Goal: Task Accomplishment & Management: Use online tool/utility

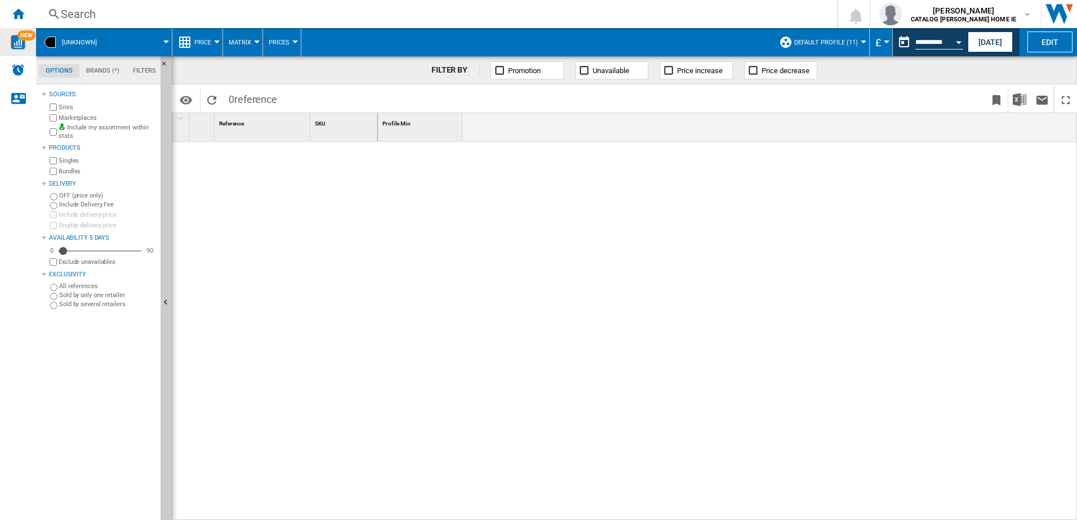
click at [29, 49] on div "NEW" at bounding box center [18, 42] width 36 height 15
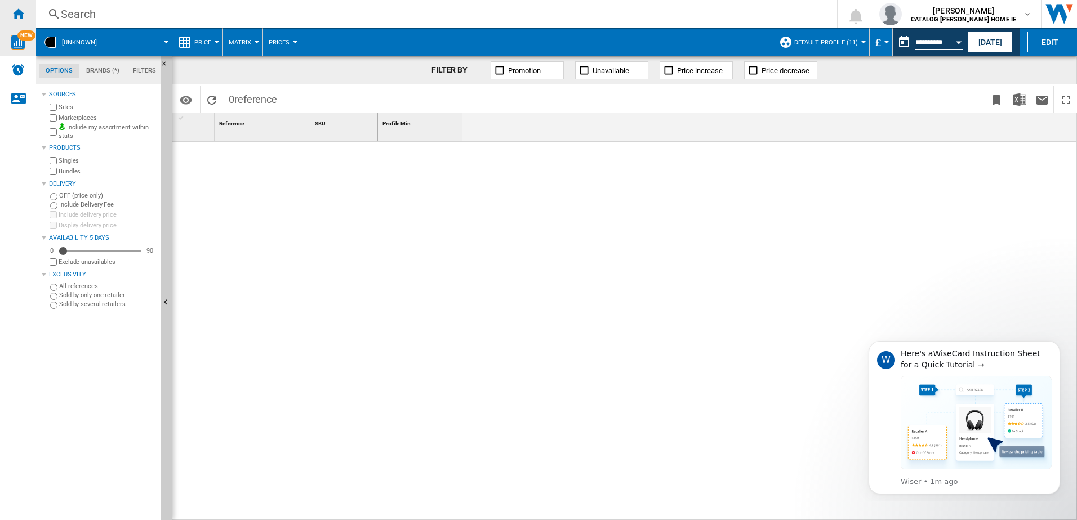
click at [19, 0] on div "Home" at bounding box center [18, 14] width 36 height 28
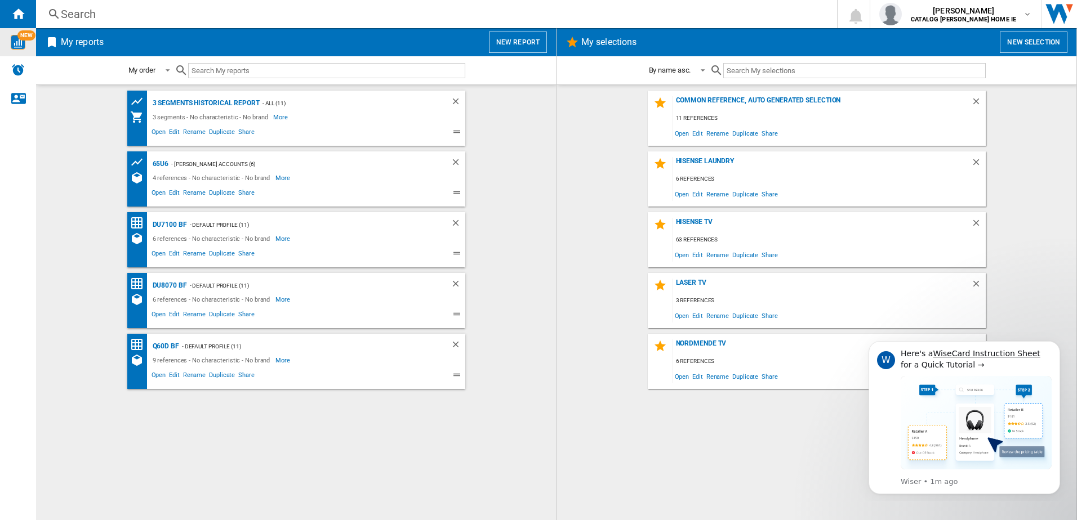
click at [68, 43] on h2 "My reports" at bounding box center [82, 42] width 47 height 21
click at [527, 45] on button "New report" at bounding box center [518, 42] width 58 height 21
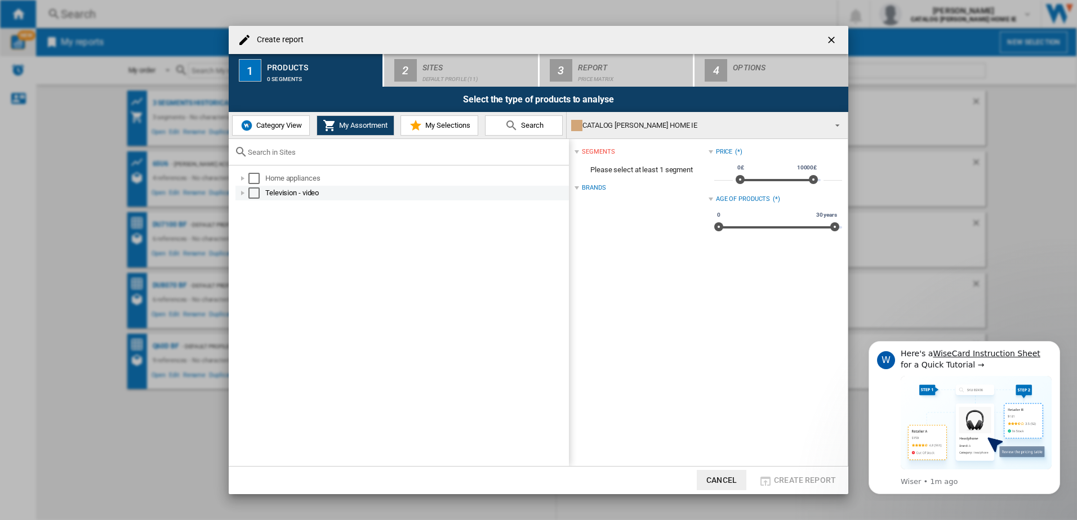
click at [247, 200] on div "Television - video" at bounding box center [401, 193] width 333 height 15
click at [243, 193] on div at bounding box center [242, 193] width 11 height 11
click at [229, 93] on div "Select the type of products to analyse" at bounding box center [539, 99] width 620 height 25
click at [271, 135] on button "Category View" at bounding box center [271, 125] width 78 height 20
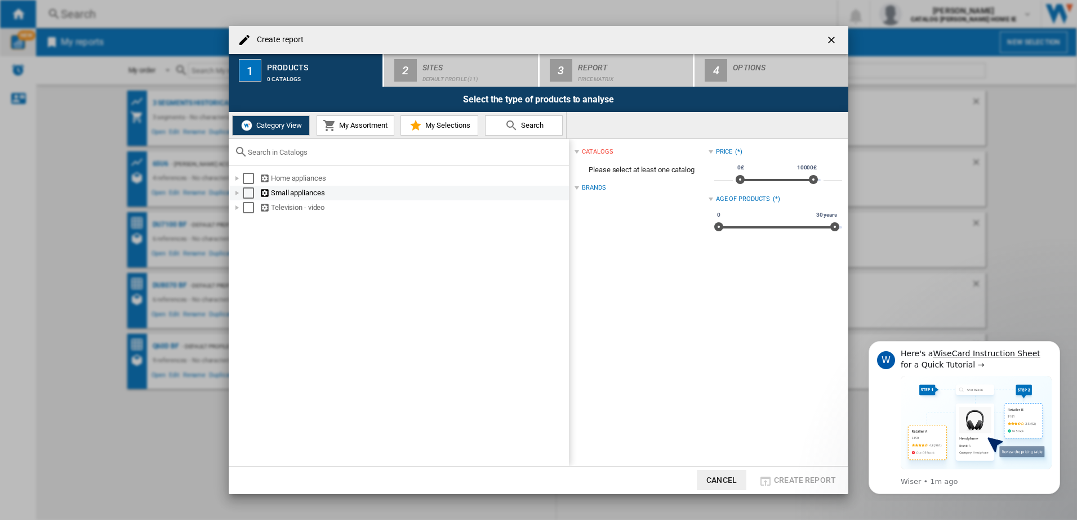
click at [239, 194] on div at bounding box center [236, 193] width 11 height 11
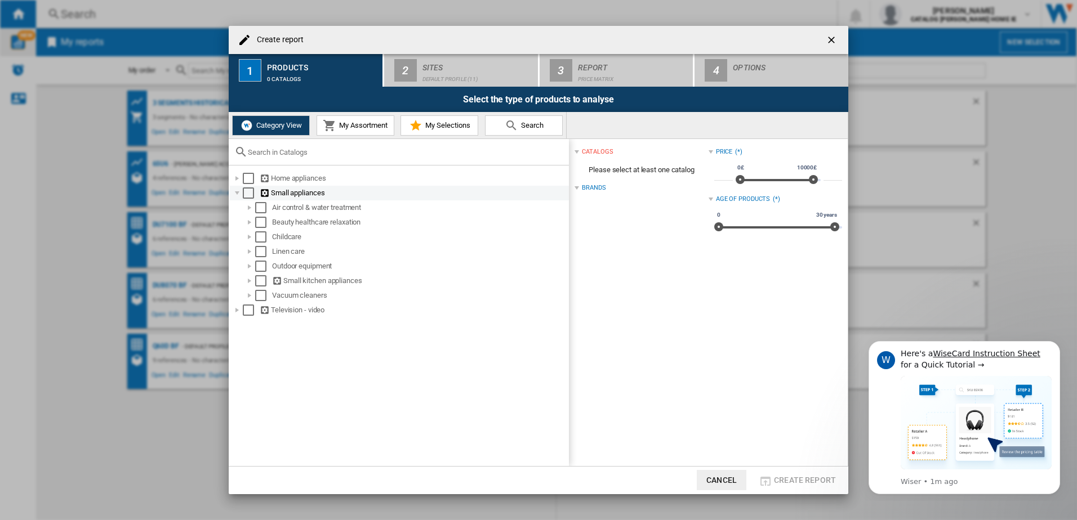
click at [251, 193] on div "Select" at bounding box center [248, 193] width 11 height 11
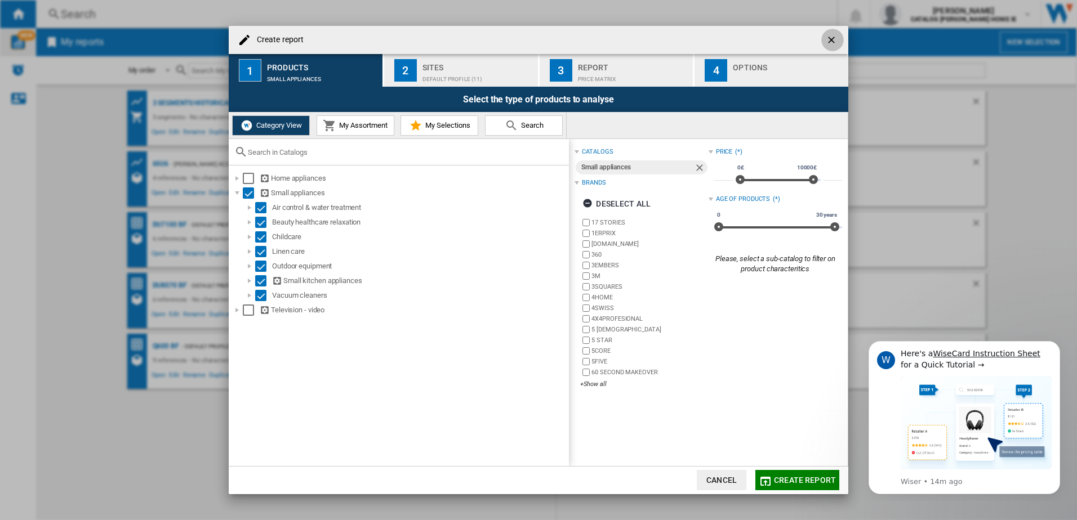
click at [832, 45] on ng-md-icon "getI18NText('BUTTONS.CLOSE_DIALOG')" at bounding box center [833, 41] width 14 height 14
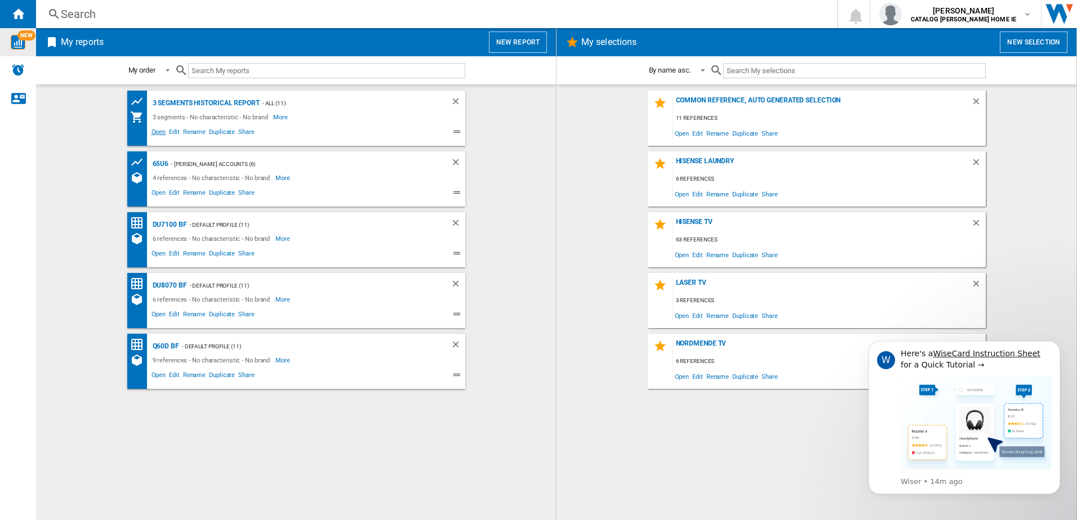
click at [154, 135] on span "Open" at bounding box center [159, 134] width 18 height 14
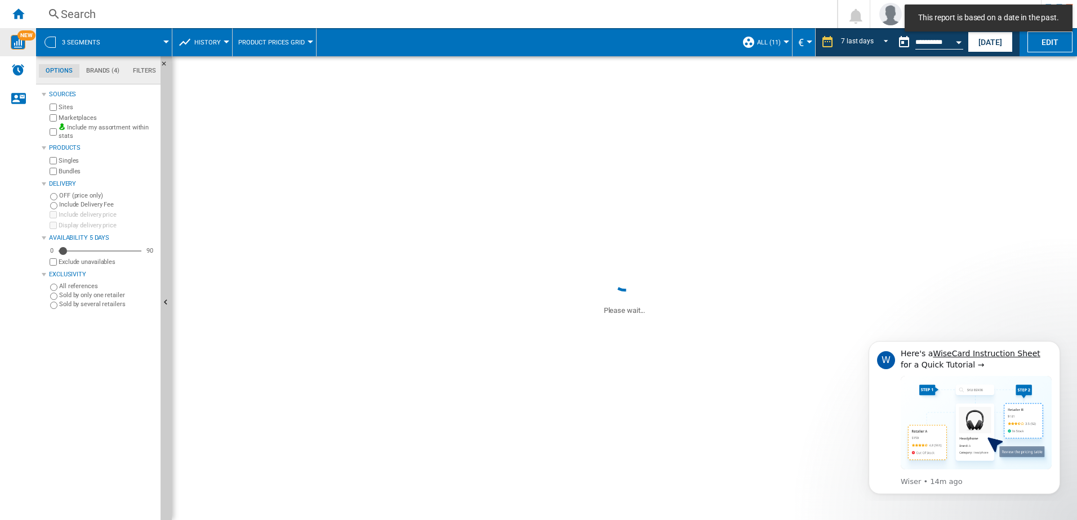
click at [779, 38] on button "All (11)" at bounding box center [771, 42] width 29 height 28
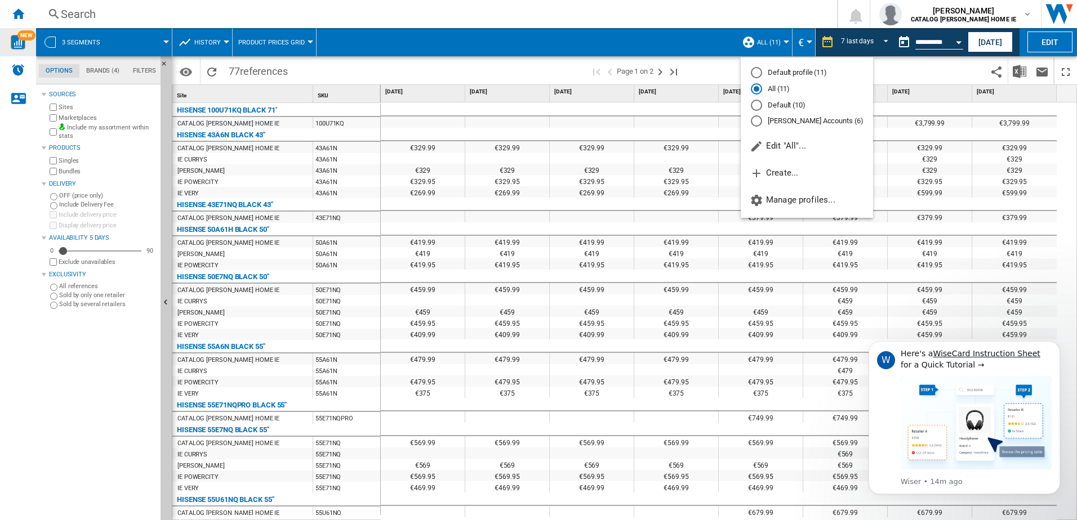
click at [814, 38] on md-backdrop at bounding box center [538, 260] width 1077 height 520
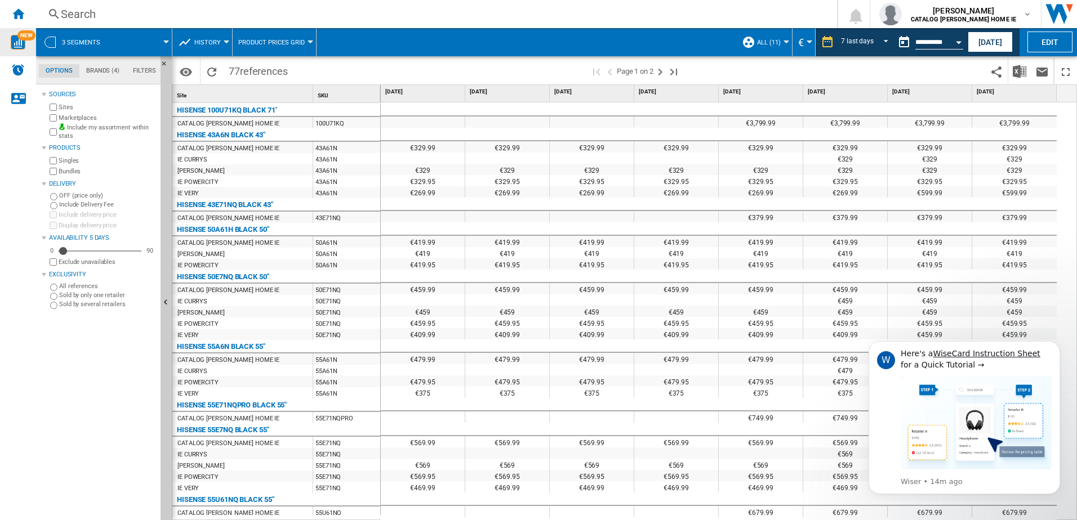
click at [774, 43] on span "All (11)" at bounding box center [769, 42] width 24 height 7
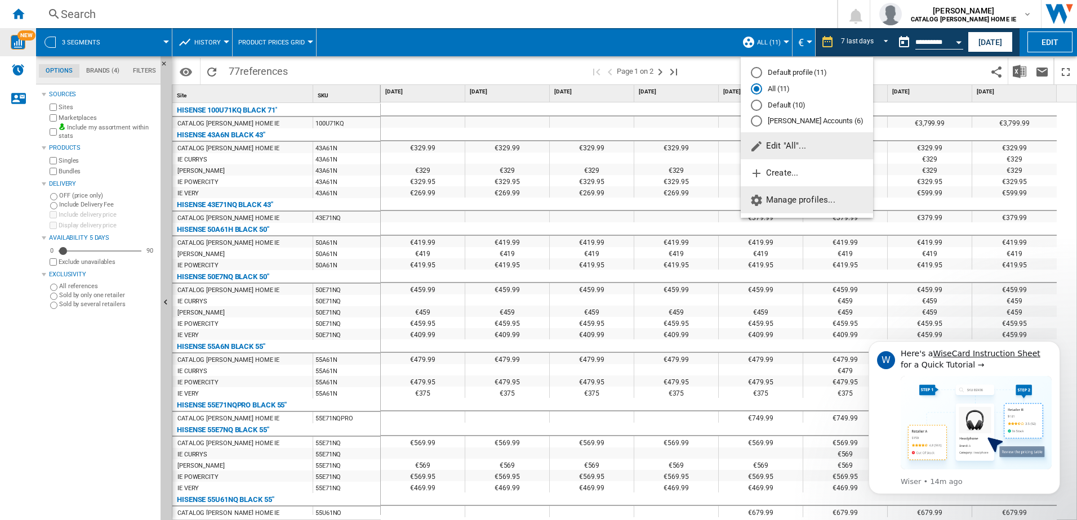
click at [786, 201] on span "Manage profiles..." at bounding box center [793, 200] width 86 height 10
